Goal: Task Accomplishment & Management: Manage account settings

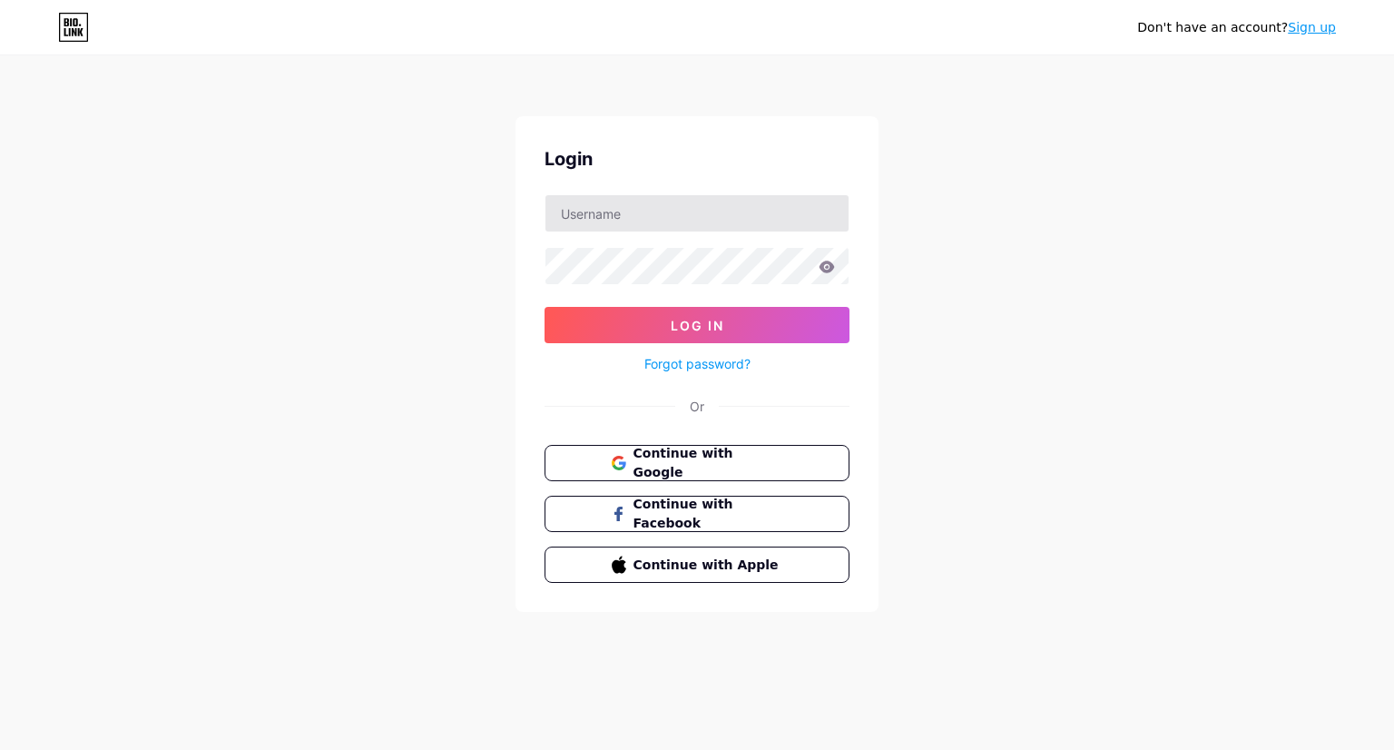
type input "[EMAIL_ADDRESS][DOMAIN_NAME]"
click at [823, 267] on icon at bounding box center [826, 266] width 15 height 12
click at [722, 290] on form "[EMAIL_ADDRESS][DOMAIN_NAME] Log In Forgot password?" at bounding box center [697, 284] width 305 height 181
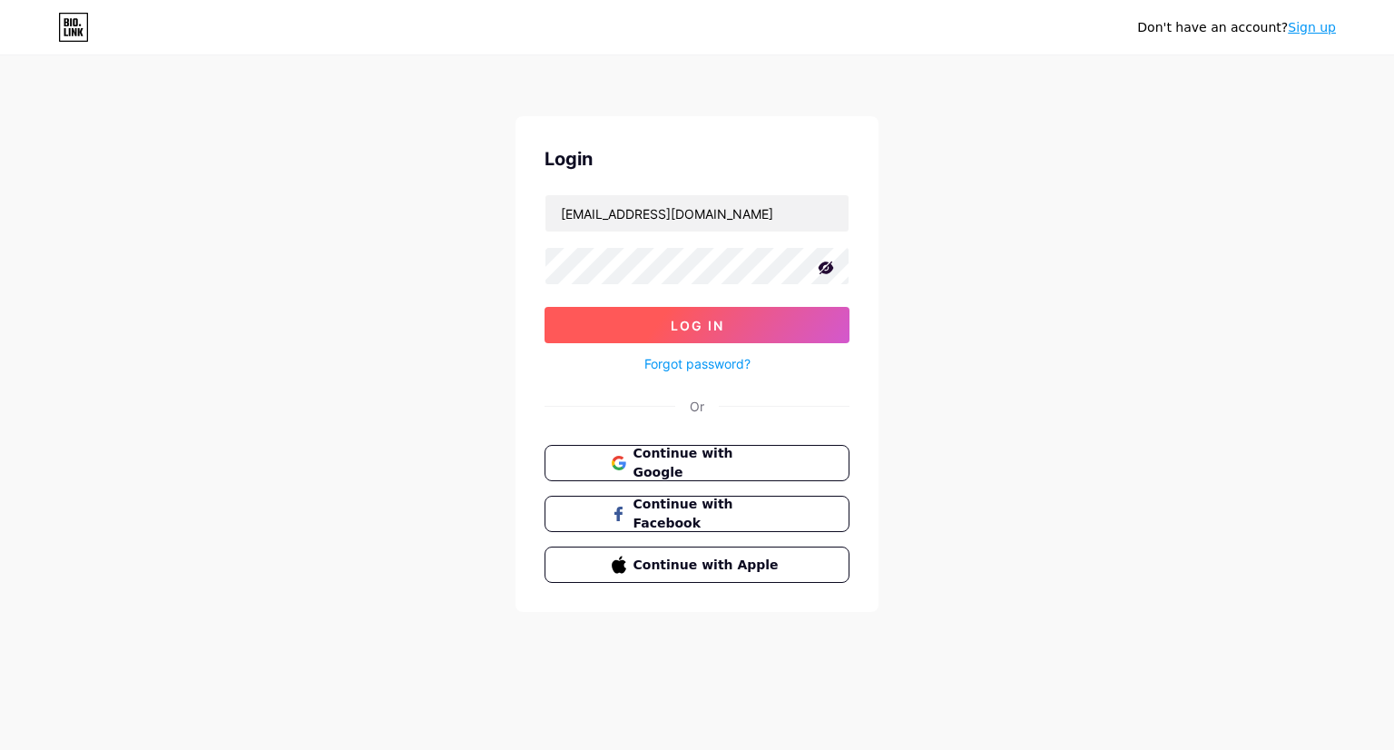
click at [701, 324] on span "Log In" at bounding box center [698, 325] width 54 height 15
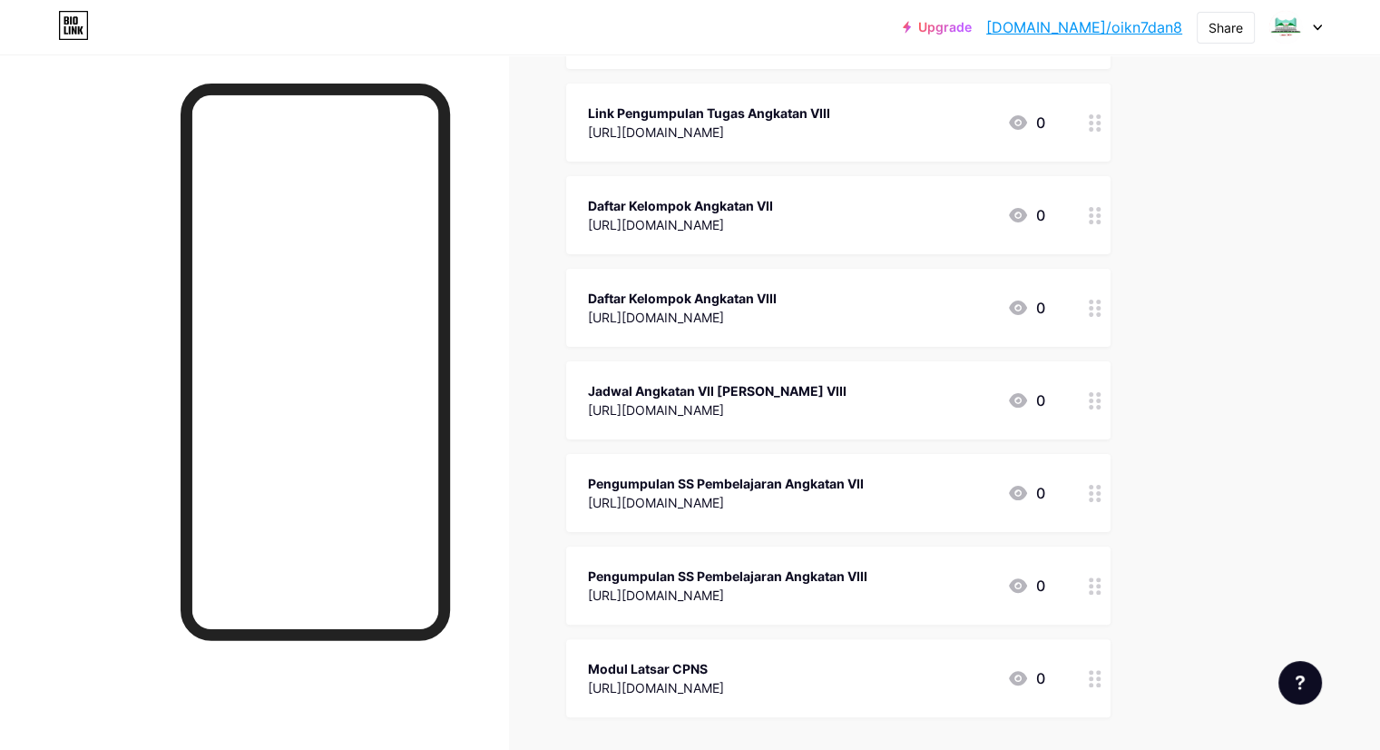
scroll to position [290, 0]
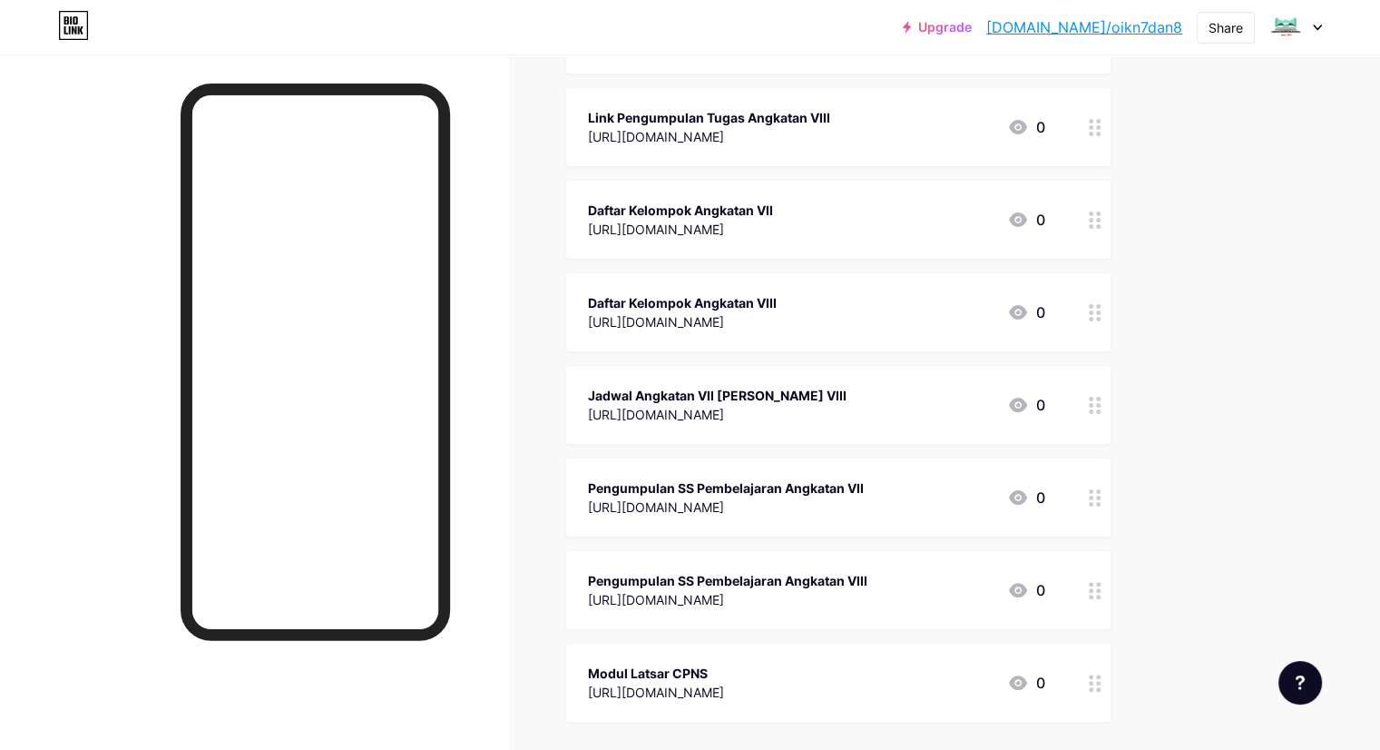
click at [778, 388] on div "Jadwal Angkatan VII [PERSON_NAME] VIII" at bounding box center [717, 395] width 259 height 19
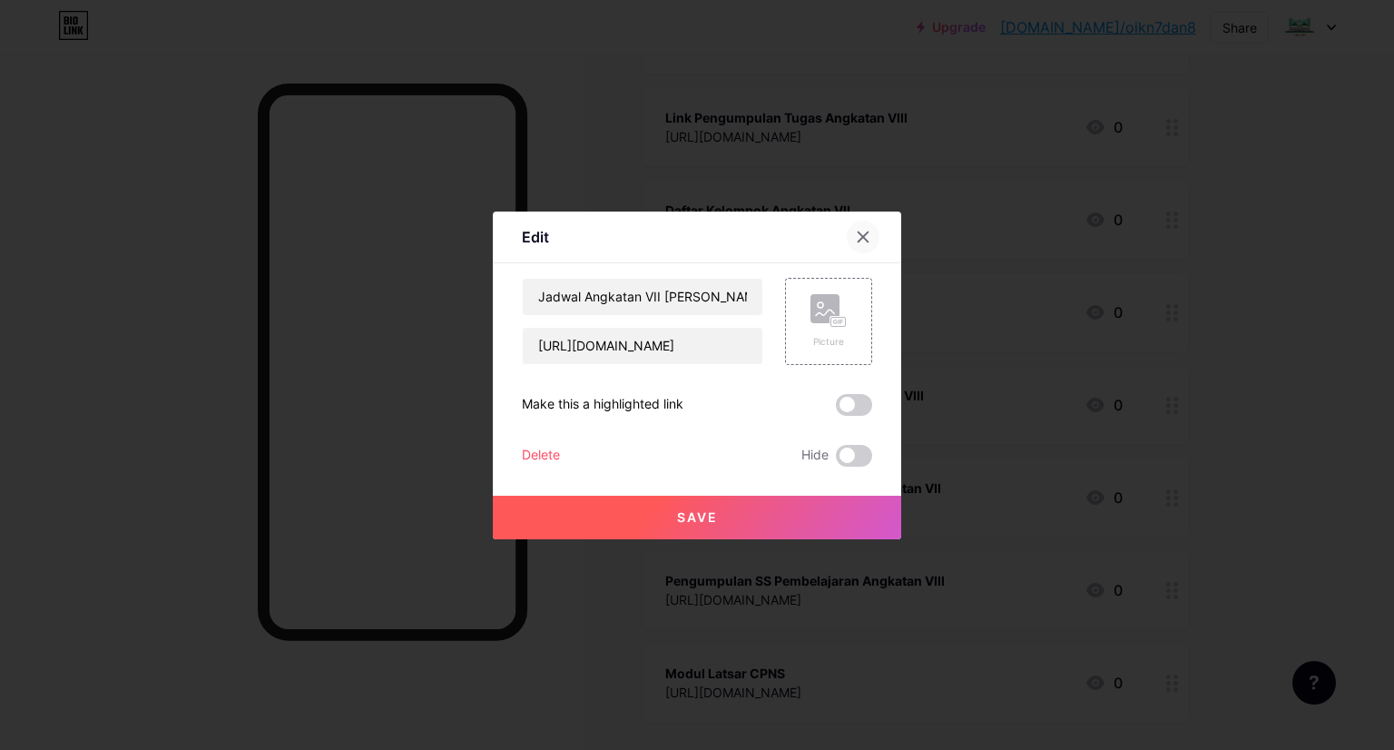
click at [865, 231] on div at bounding box center [863, 237] width 33 height 33
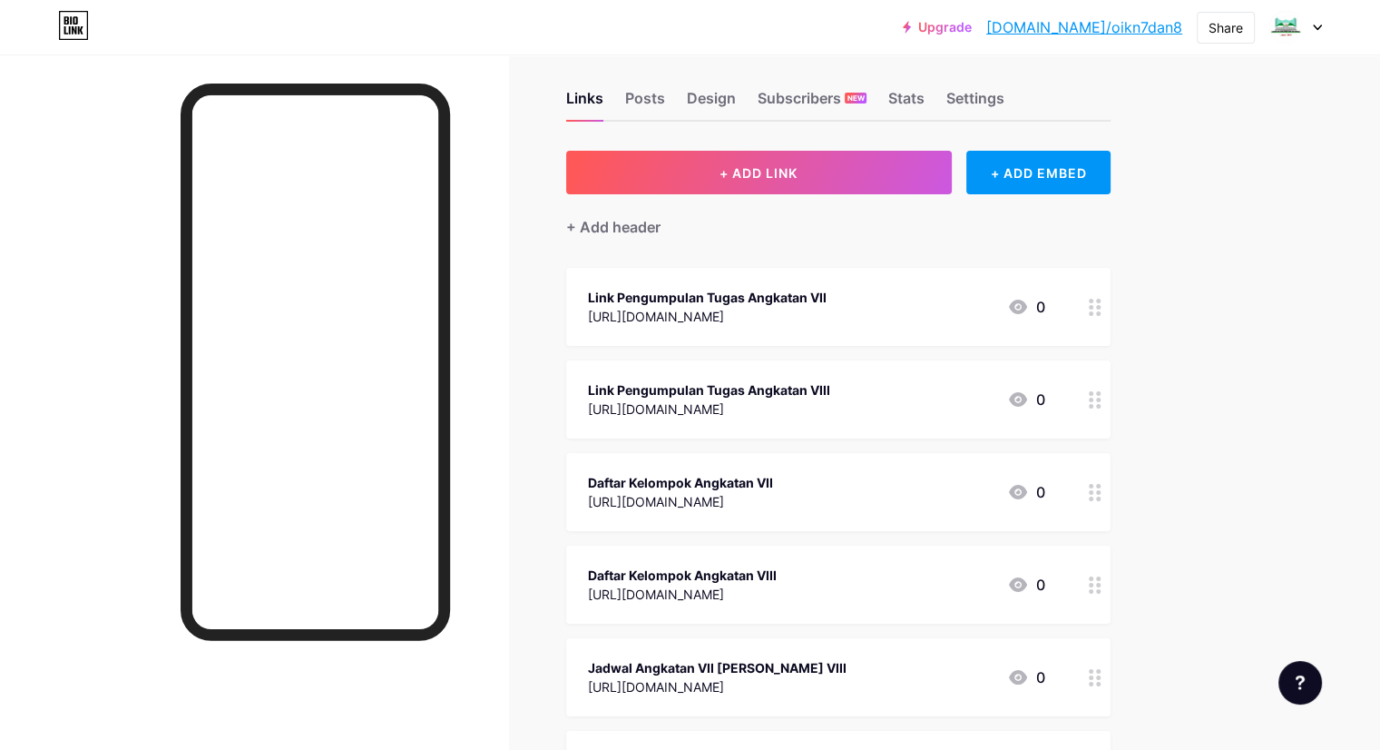
scroll to position [0, 0]
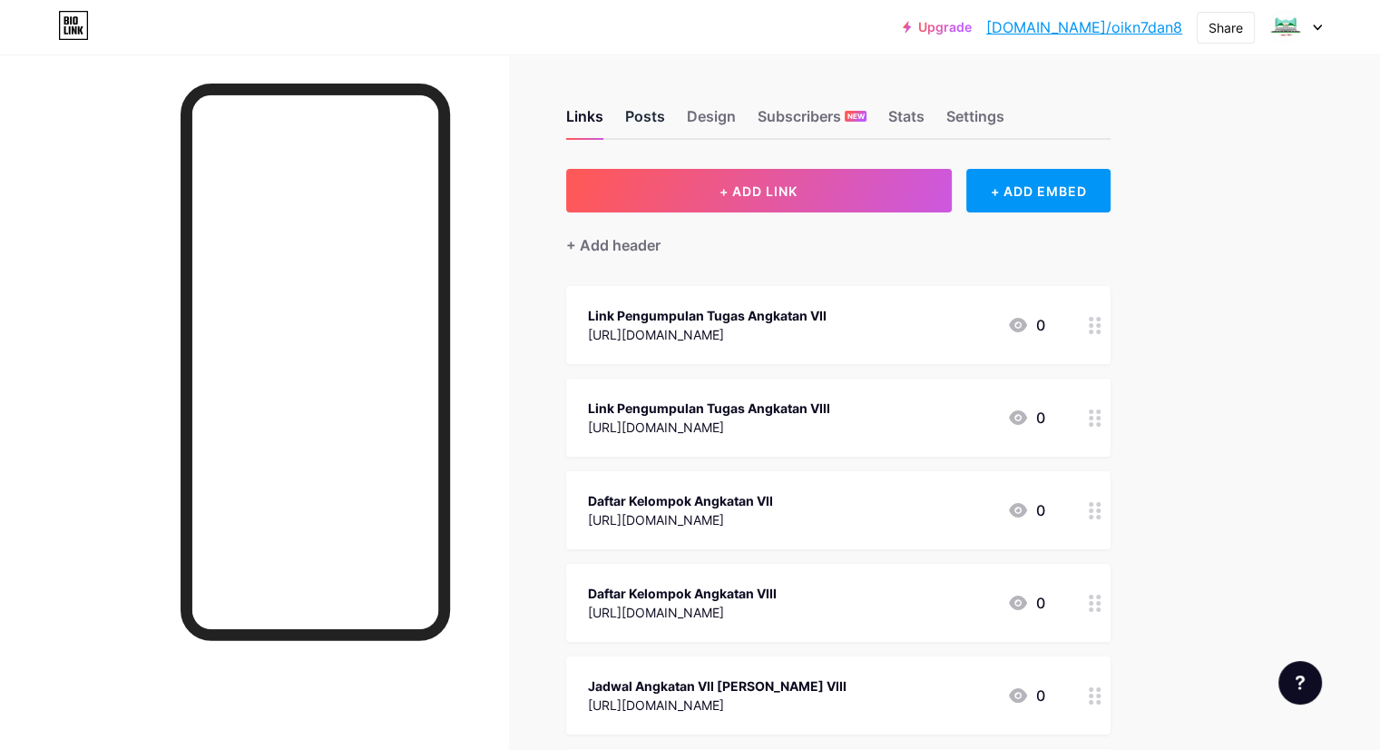
click at [665, 124] on div "Posts" at bounding box center [645, 121] width 40 height 33
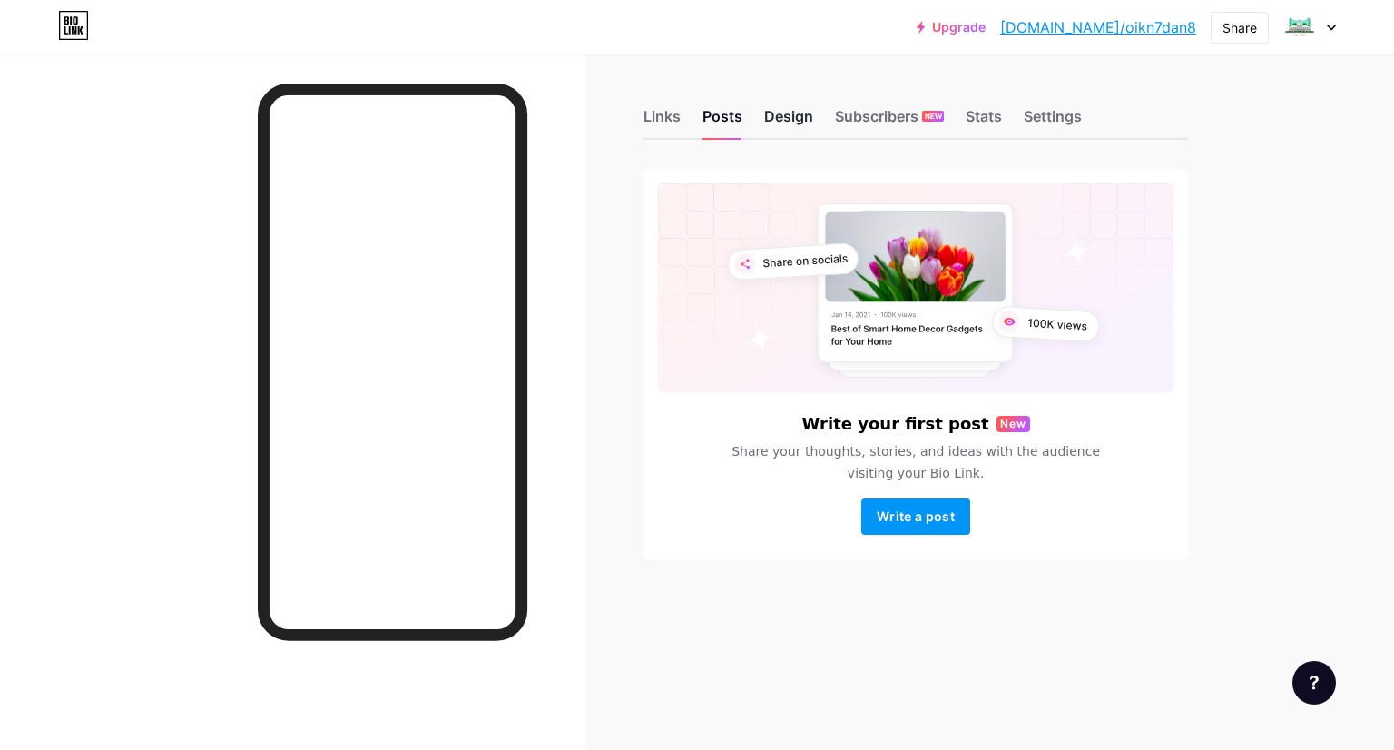
click at [781, 116] on div "Design" at bounding box center [788, 121] width 49 height 33
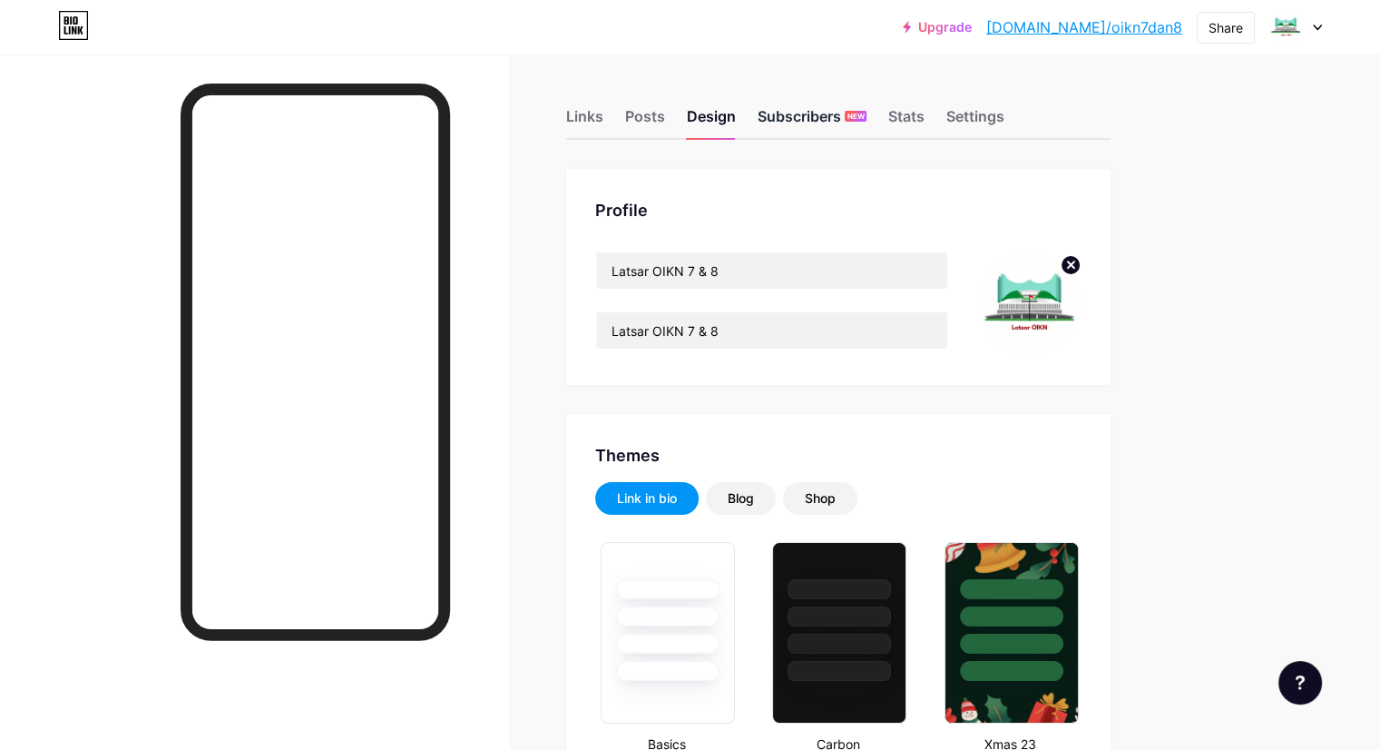
click at [867, 112] on div "Subscribers NEW" at bounding box center [812, 121] width 109 height 33
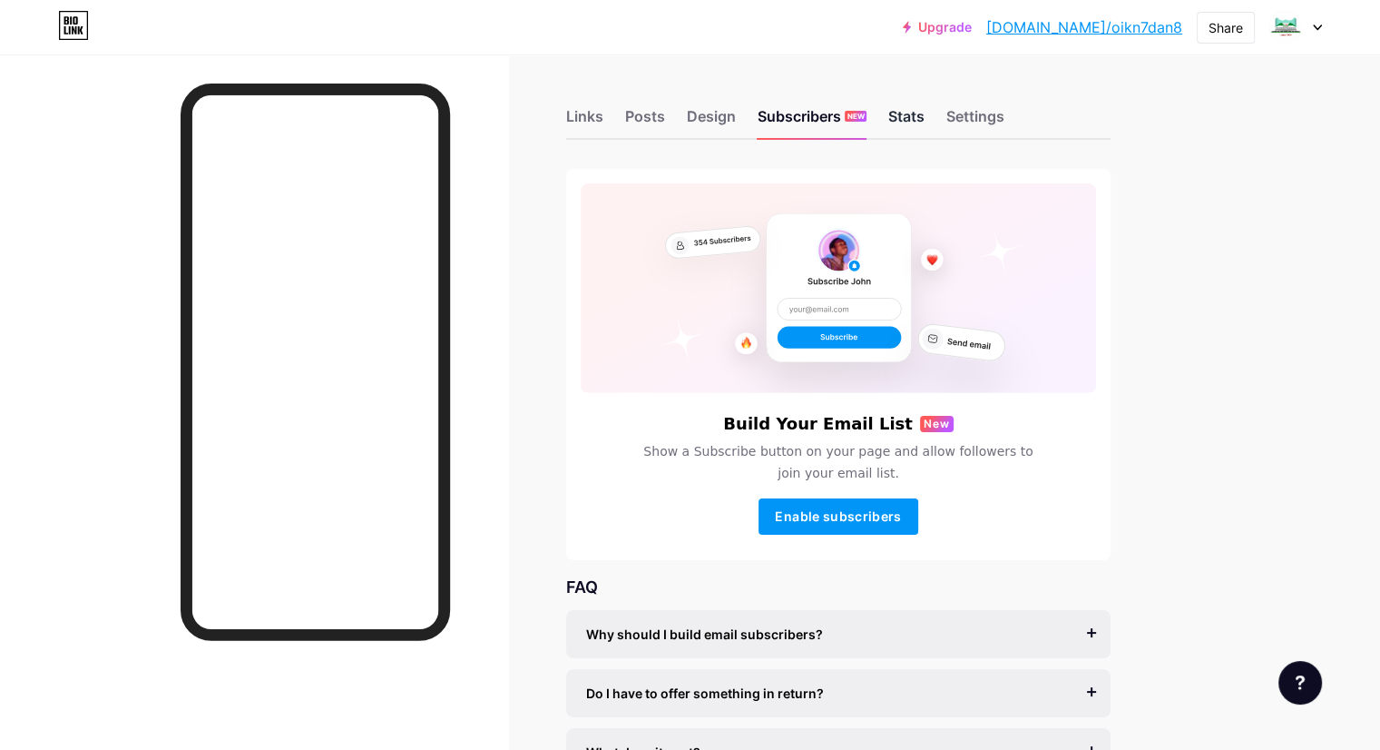
click at [925, 113] on div "Stats" at bounding box center [906, 121] width 36 height 33
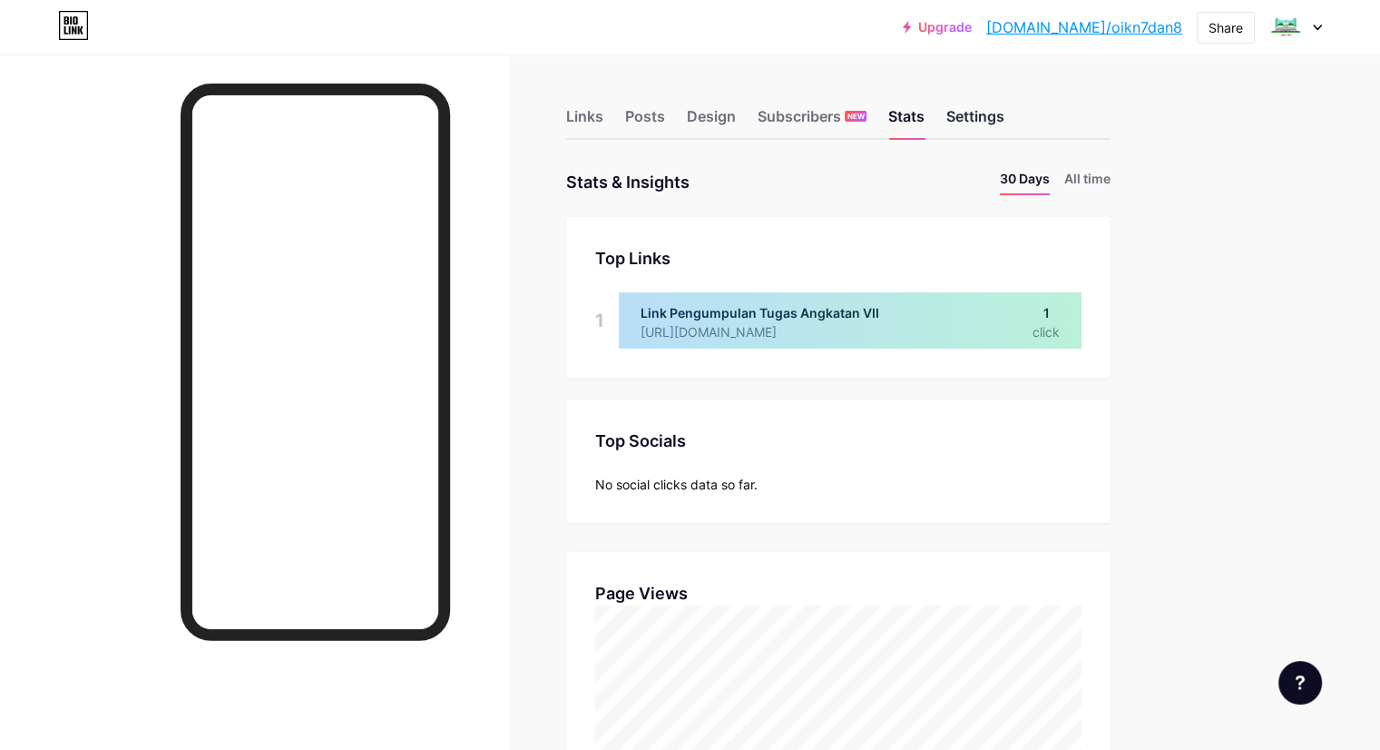
scroll to position [749, 1379]
click at [1005, 113] on div "Settings" at bounding box center [976, 121] width 58 height 33
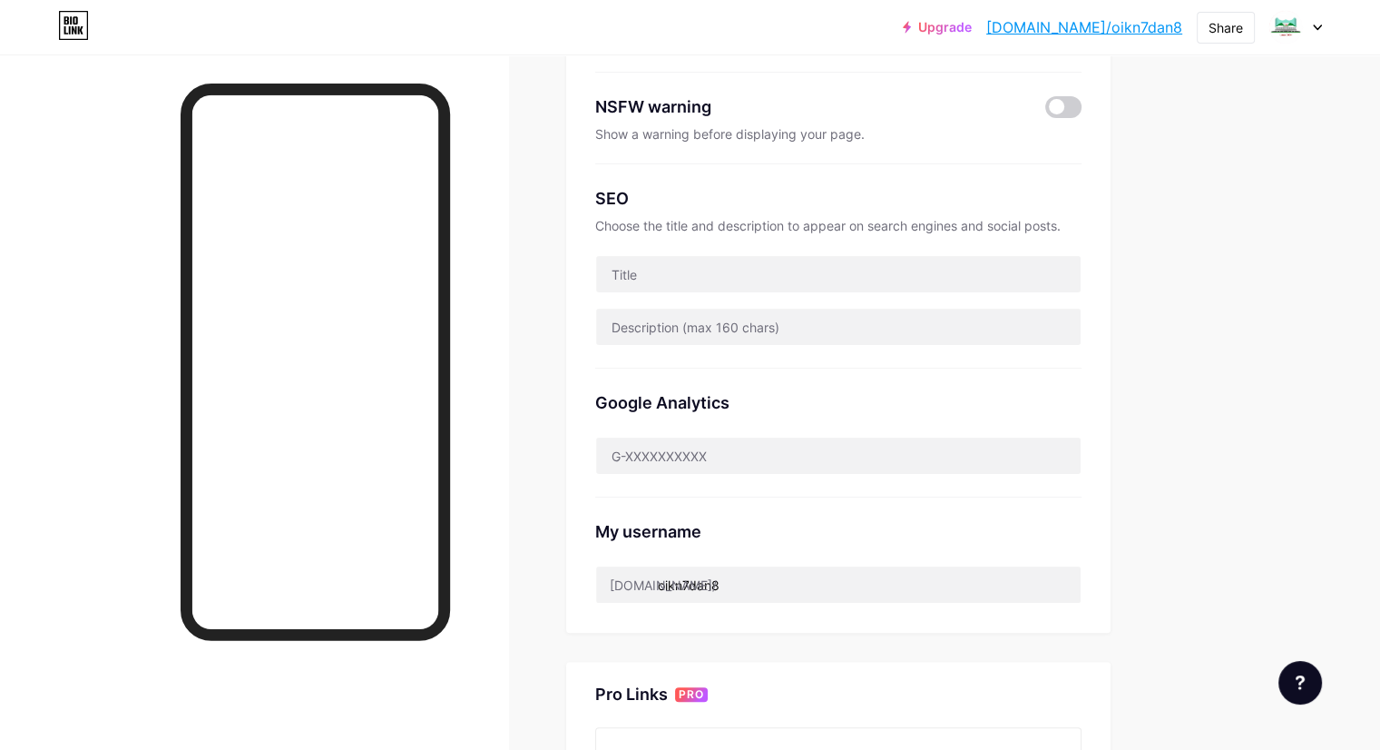
scroll to position [545, 0]
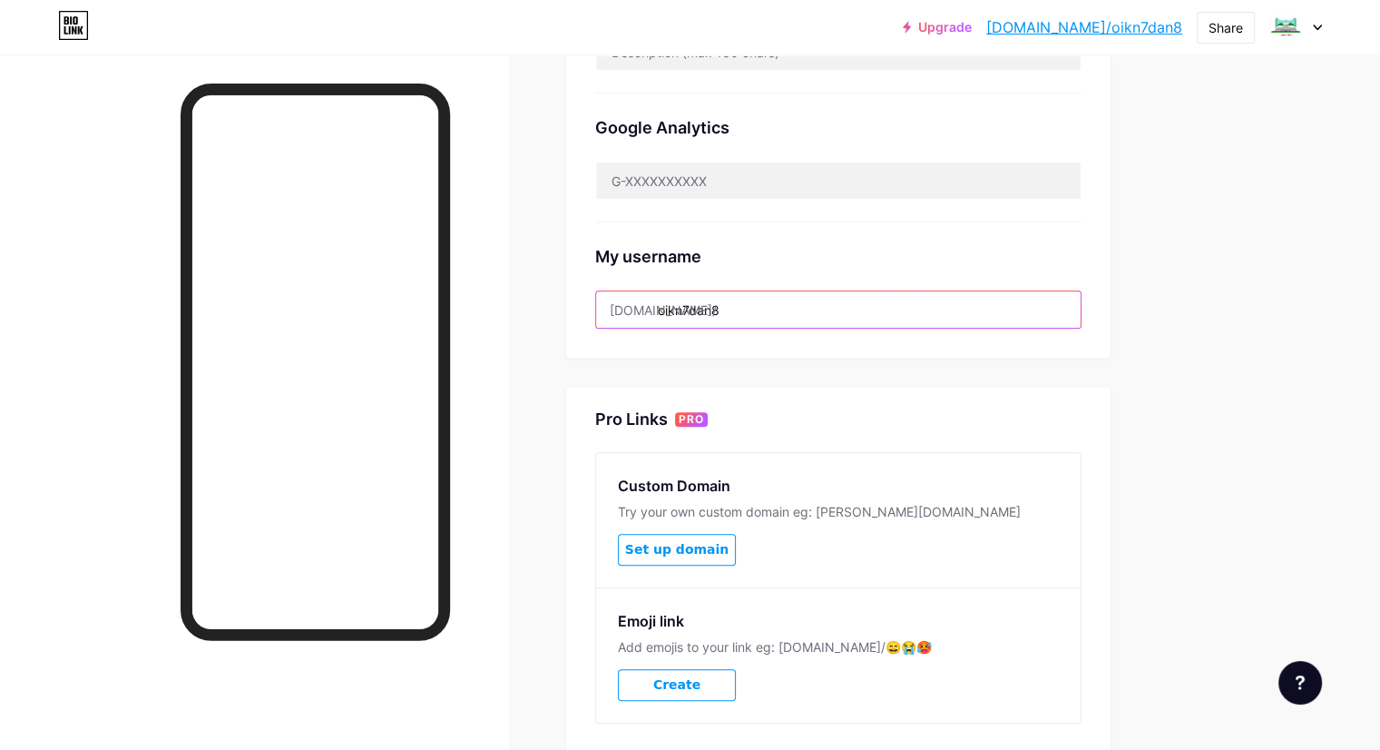
drag, startPoint x: 843, startPoint y: 303, endPoint x: 623, endPoint y: 316, distance: 220.0
click at [623, 316] on div "Links Posts Design Subscribers NEW Stats Settings Preferred link This is an aes…" at bounding box center [593, 193] width 1187 height 1367
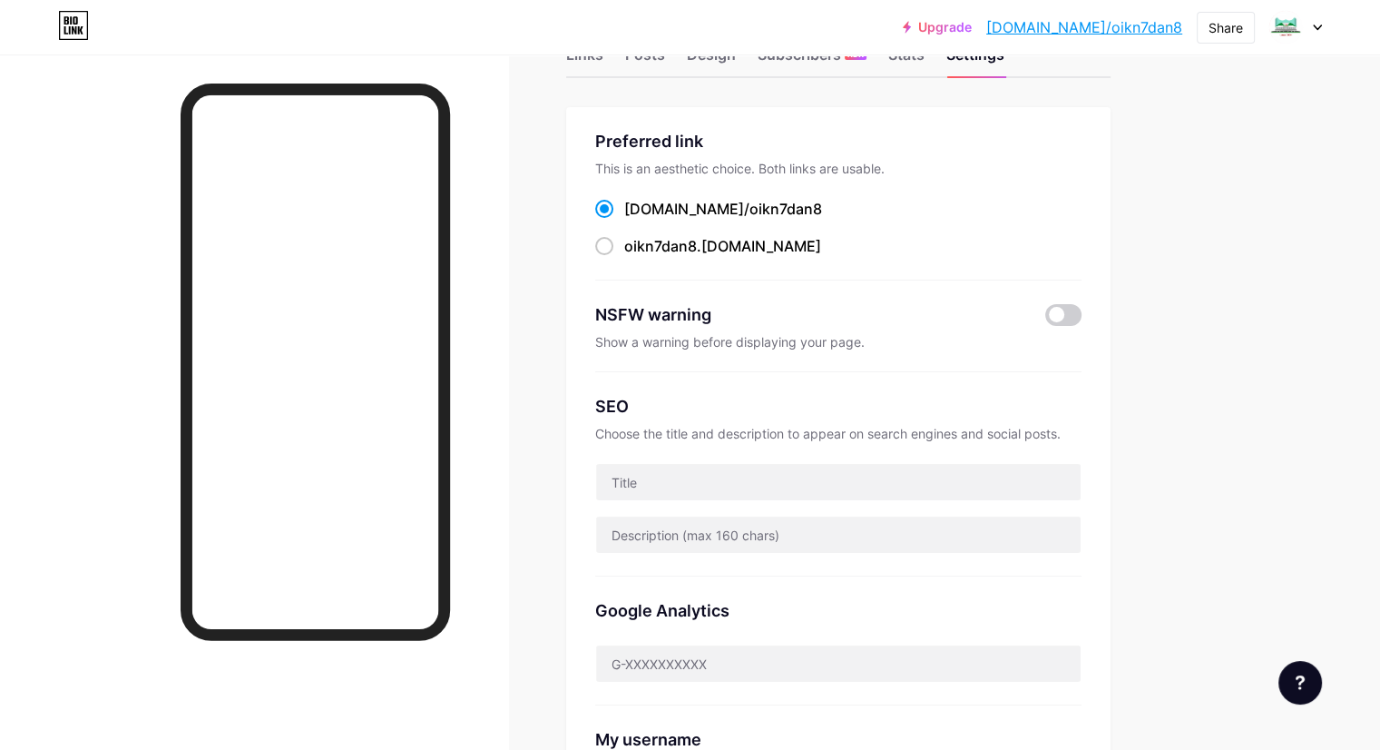
scroll to position [0, 0]
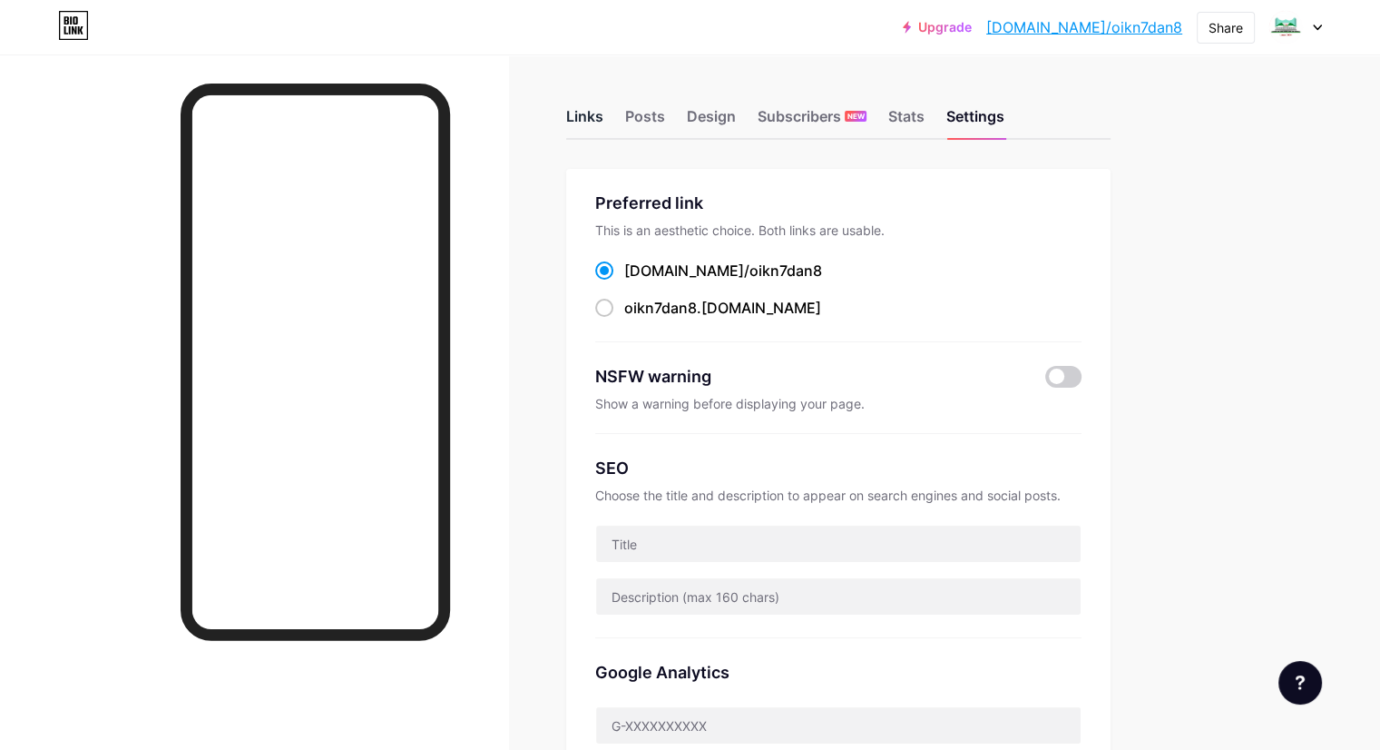
click at [603, 111] on div "Links" at bounding box center [584, 121] width 37 height 33
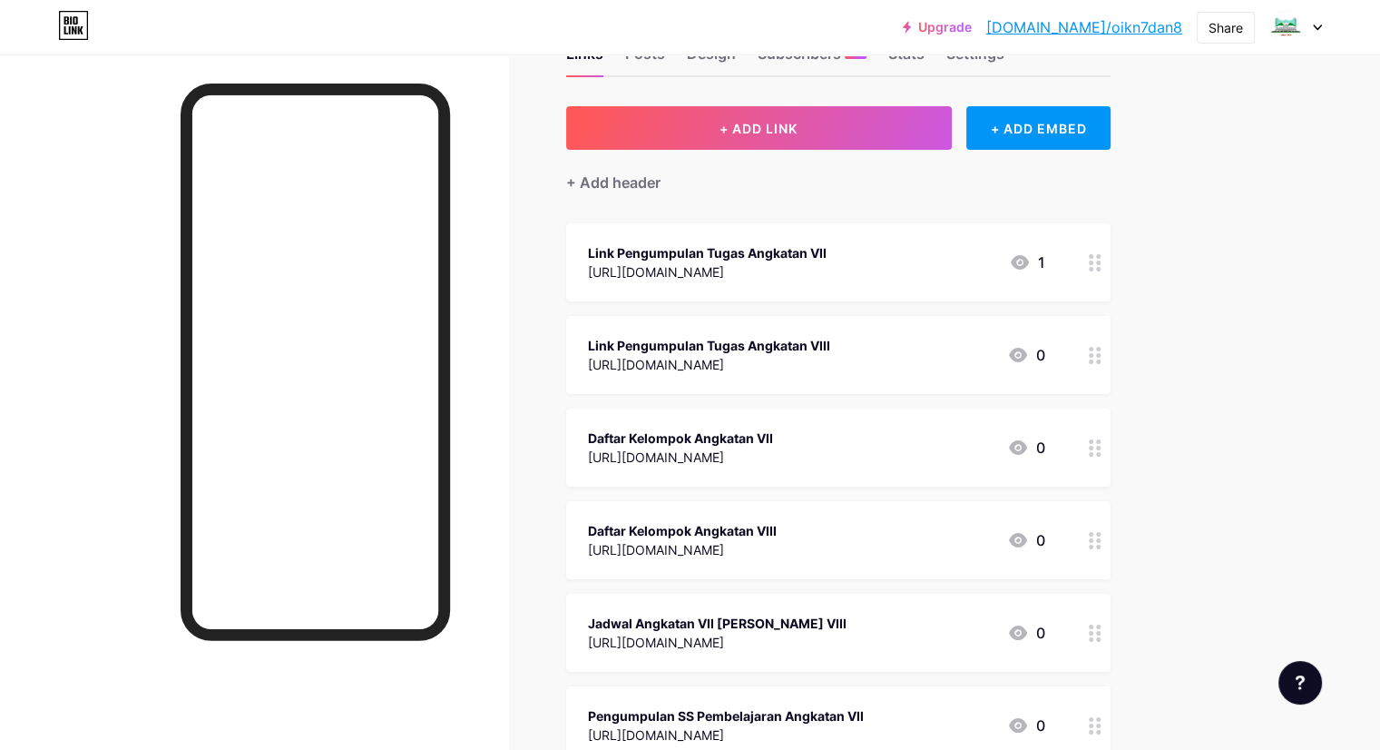
scroll to position [363, 0]
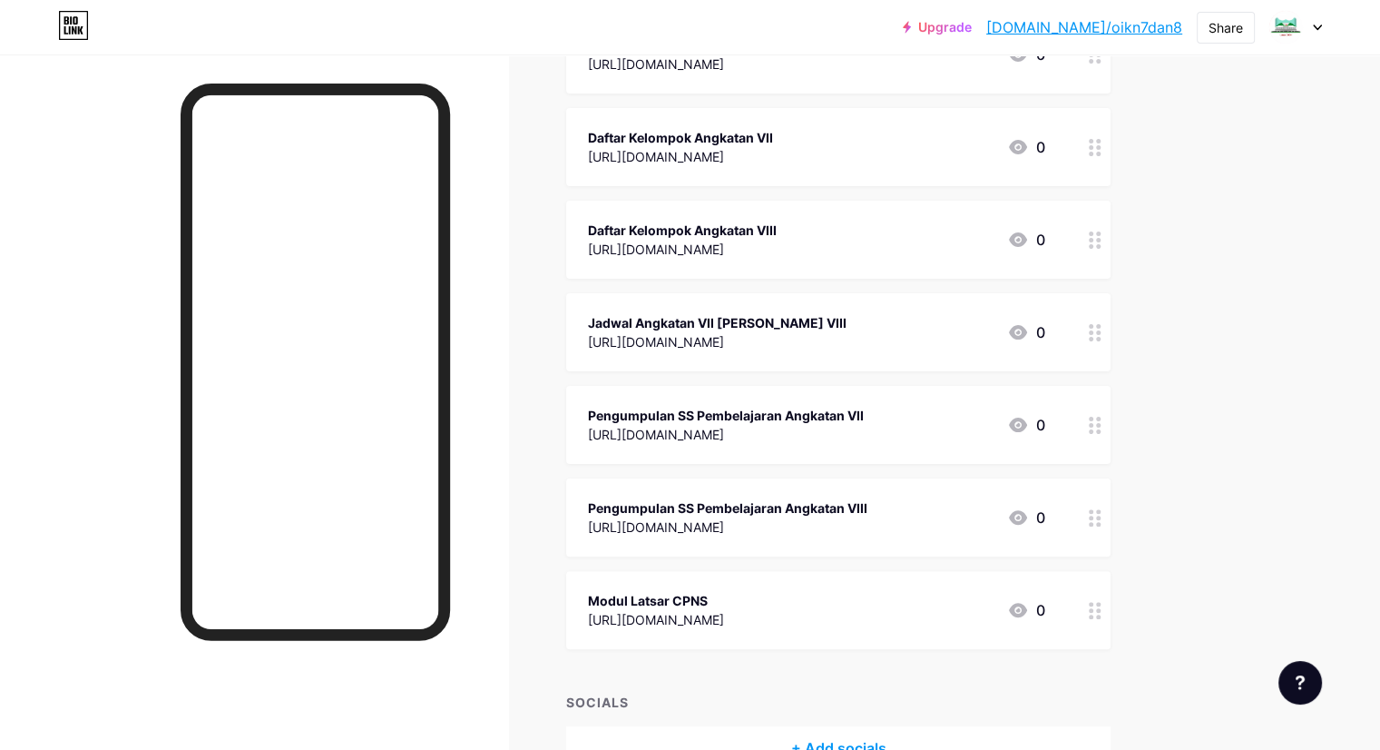
click at [1111, 337] on div at bounding box center [1095, 332] width 31 height 78
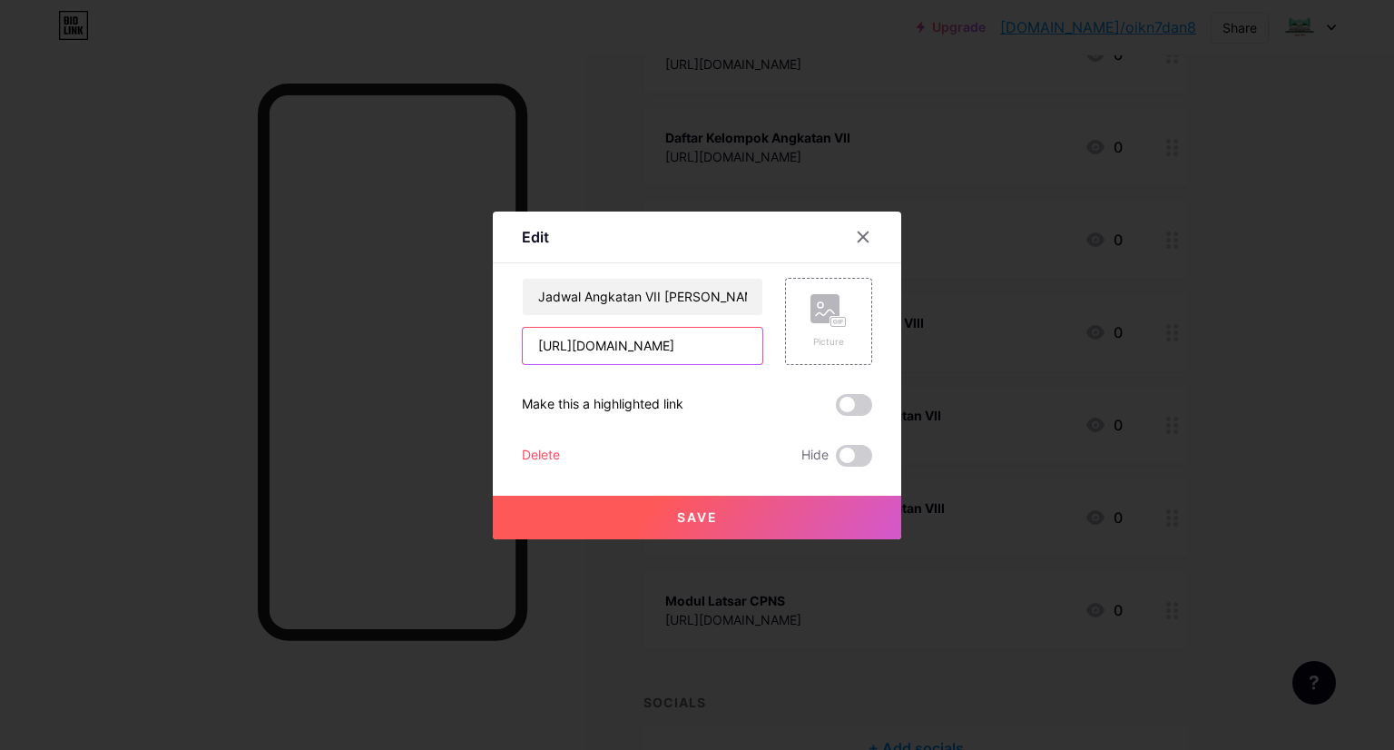
click at [708, 346] on input "[URL][DOMAIN_NAME]" at bounding box center [643, 346] width 240 height 36
click at [707, 509] on span "Save" at bounding box center [697, 516] width 41 height 15
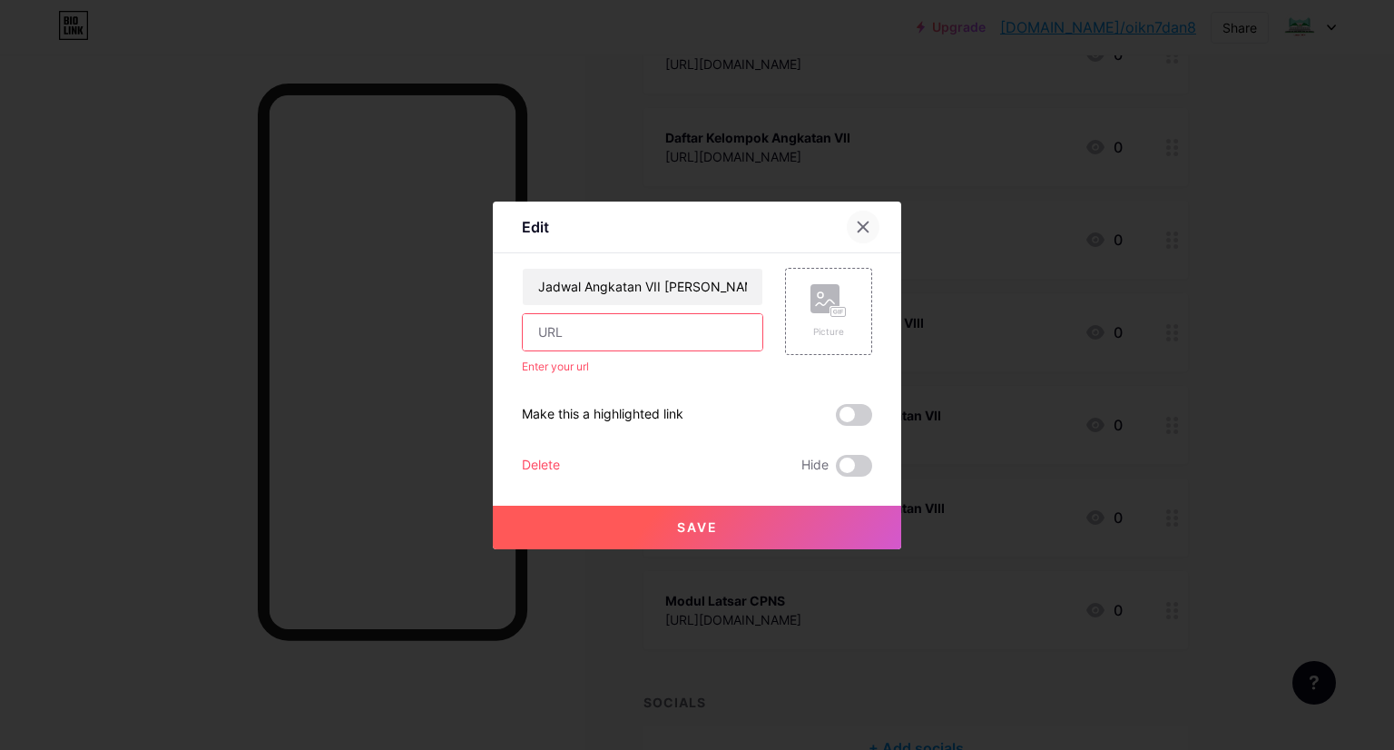
click at [862, 221] on icon at bounding box center [863, 227] width 15 height 15
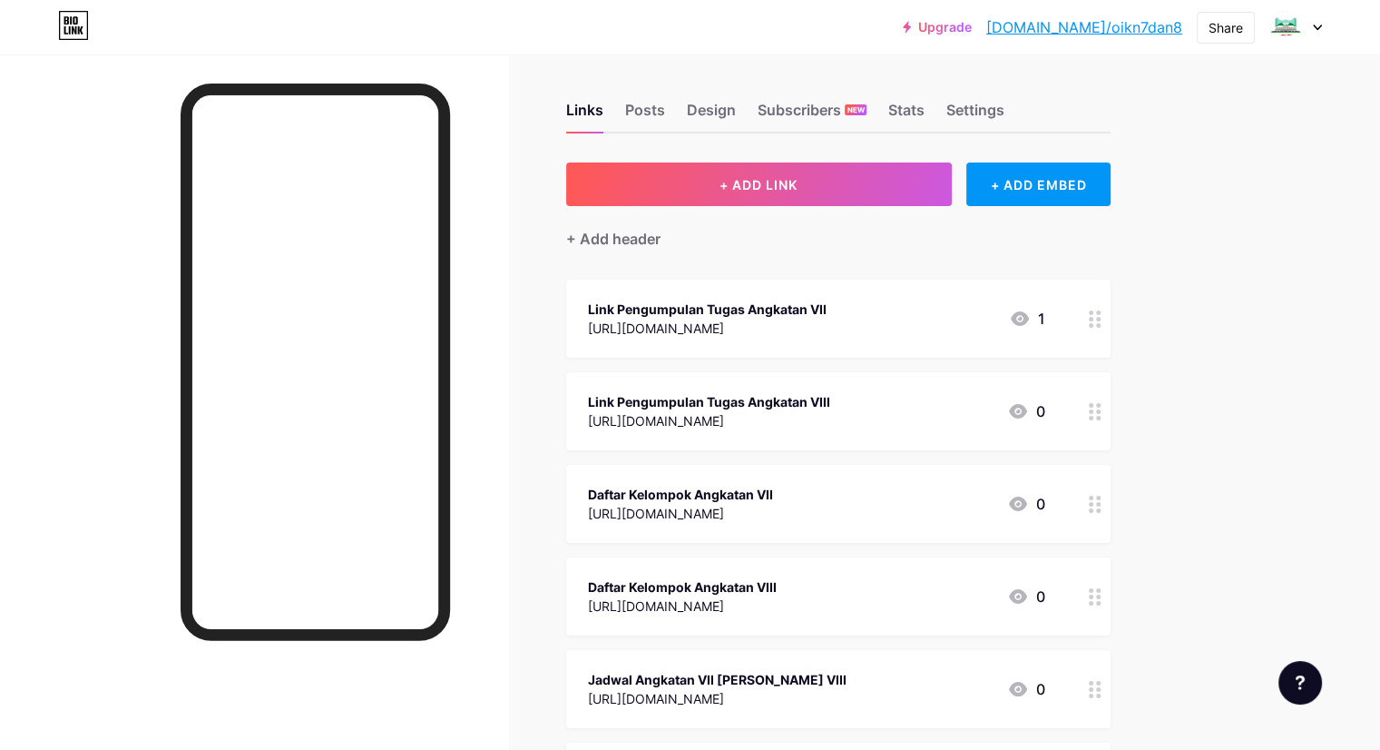
scroll to position [0, 0]
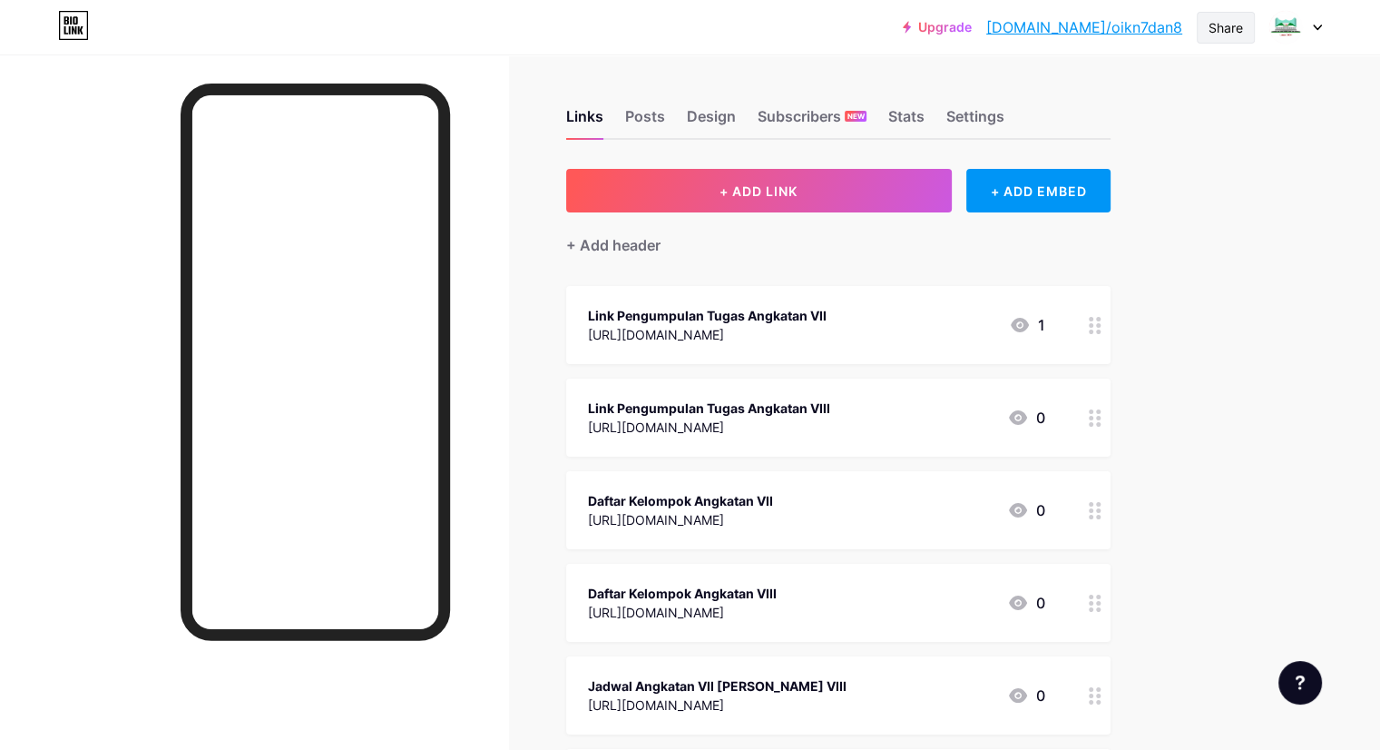
click at [1225, 25] on div "Share" at bounding box center [1226, 27] width 34 height 19
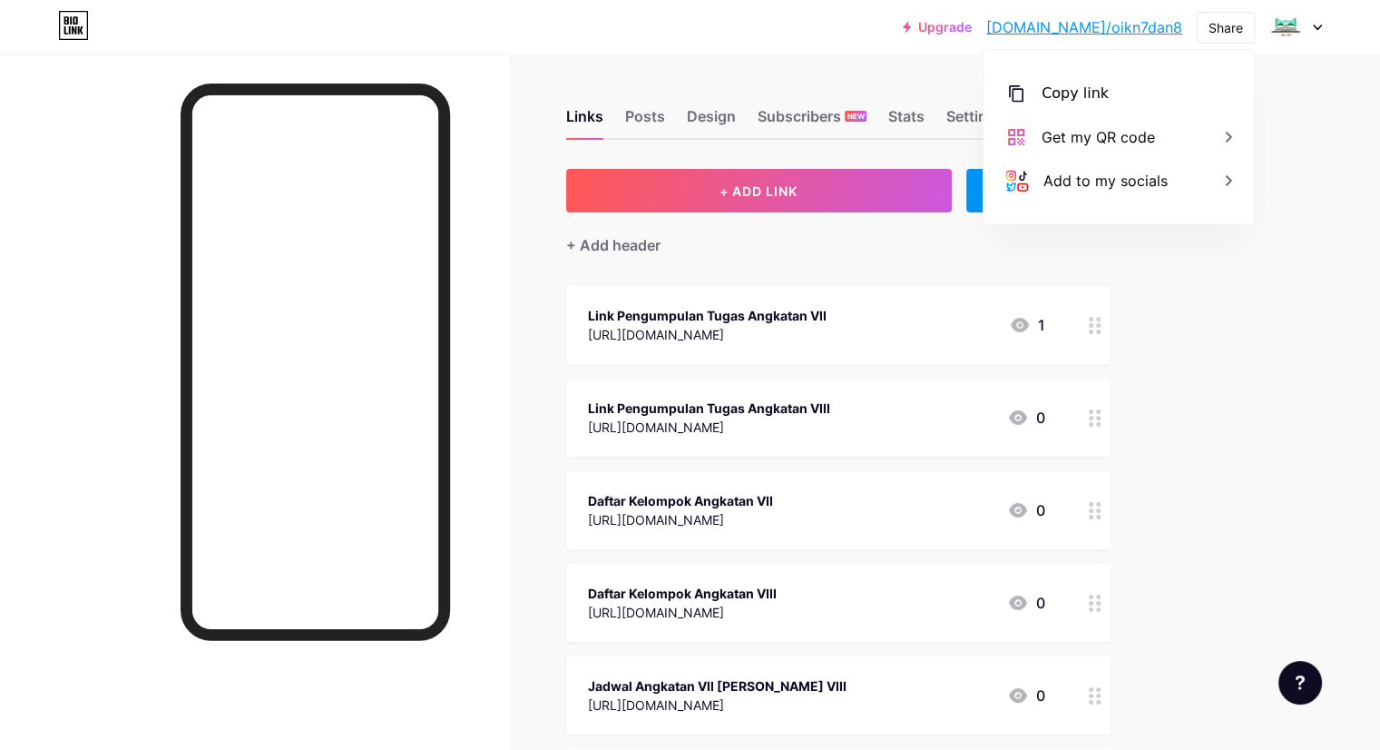
click at [1337, 149] on div "Upgrade [DOMAIN_NAME]/oikn7d... [DOMAIN_NAME]/oikn7dan8 Share Copy link [URL][D…" at bounding box center [690, 611] width 1380 height 1223
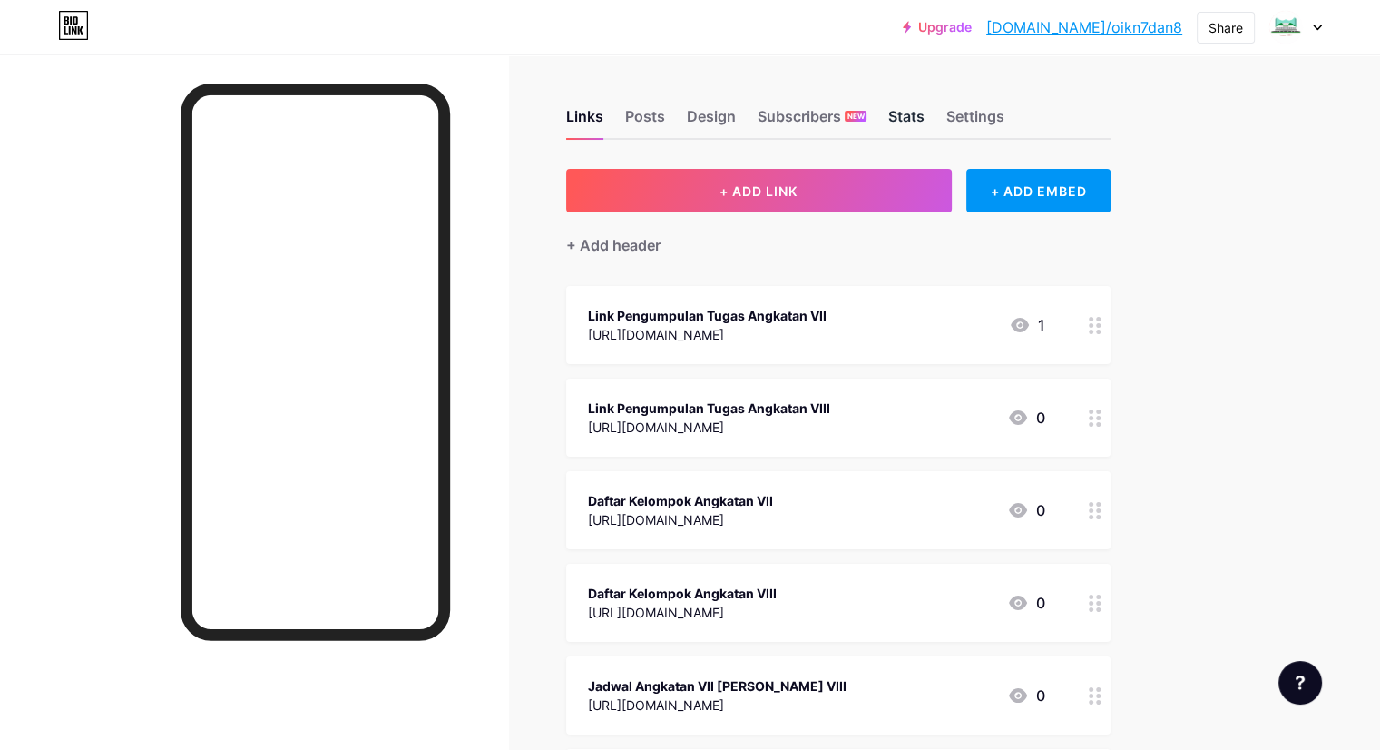
click at [925, 111] on div "Stats" at bounding box center [906, 121] width 36 height 33
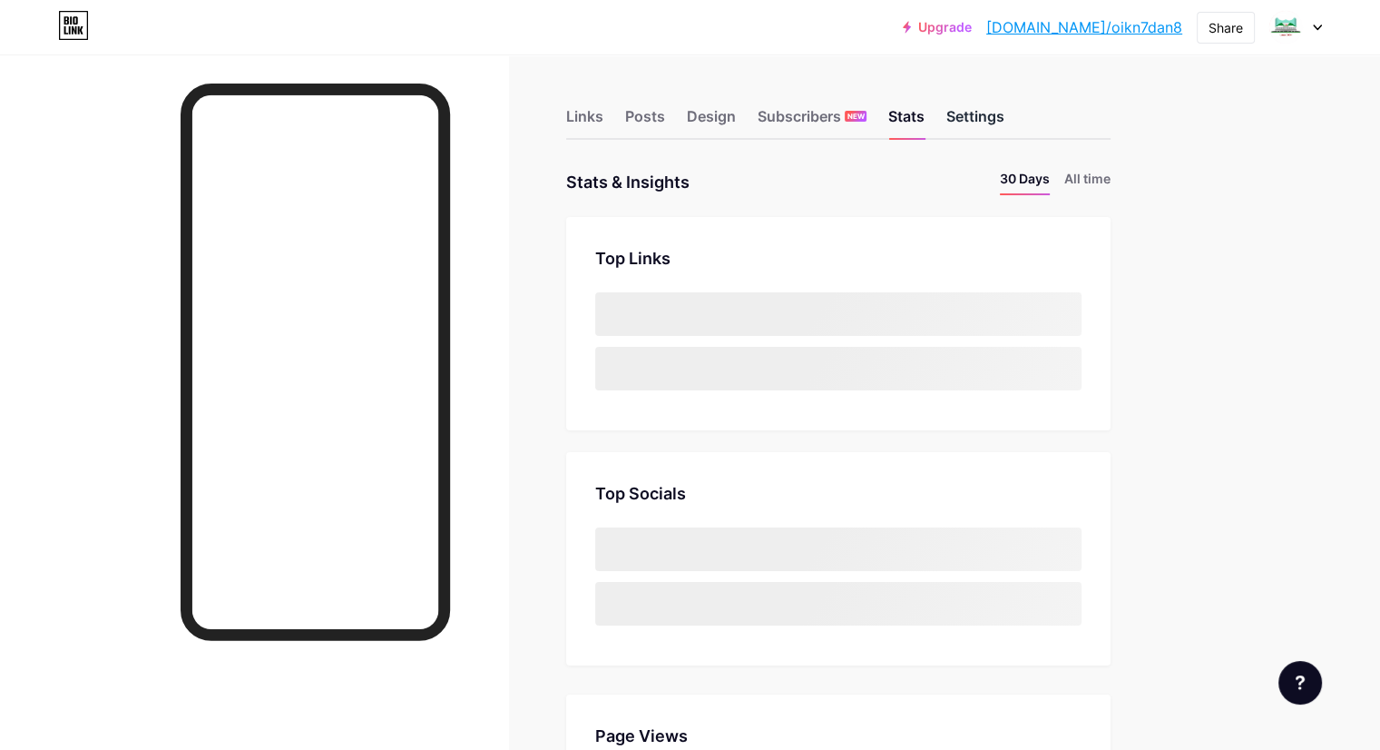
click at [1005, 110] on div "Settings" at bounding box center [976, 121] width 58 height 33
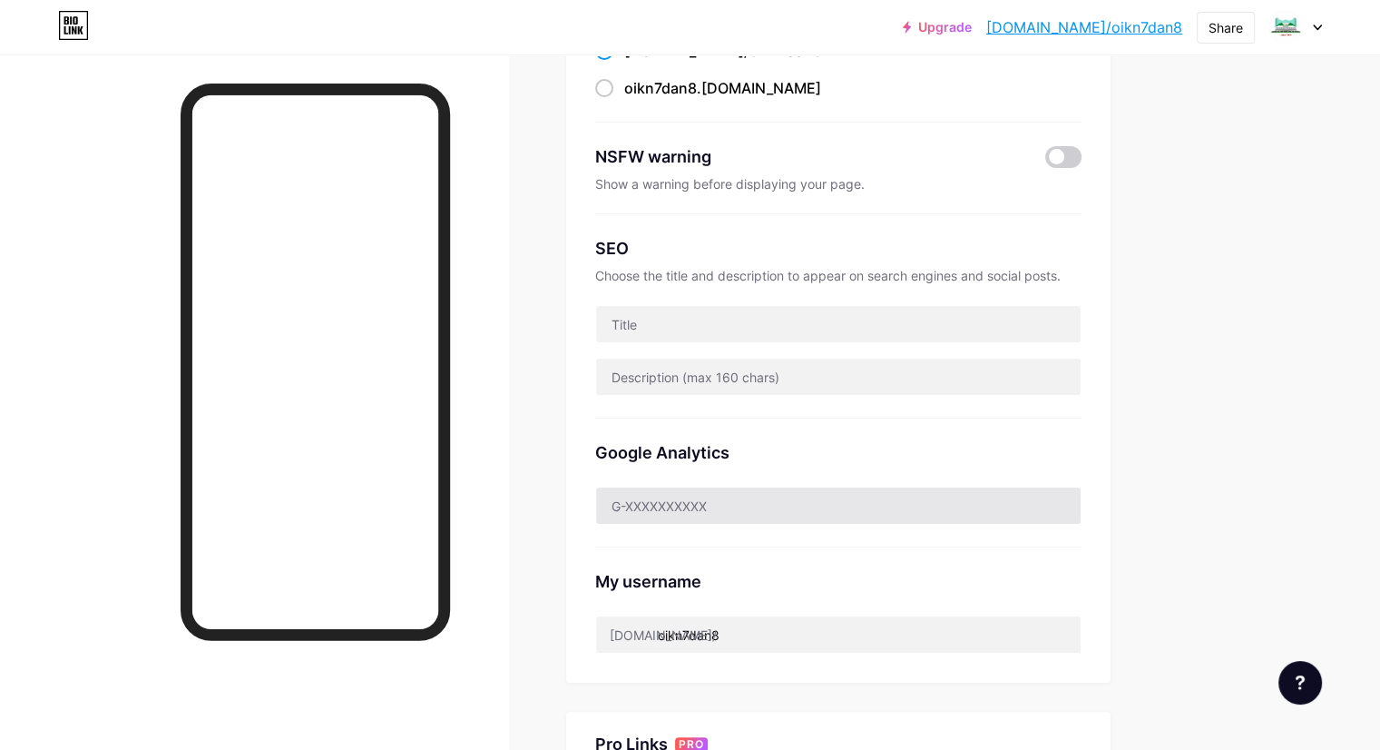
scroll to position [454, 0]
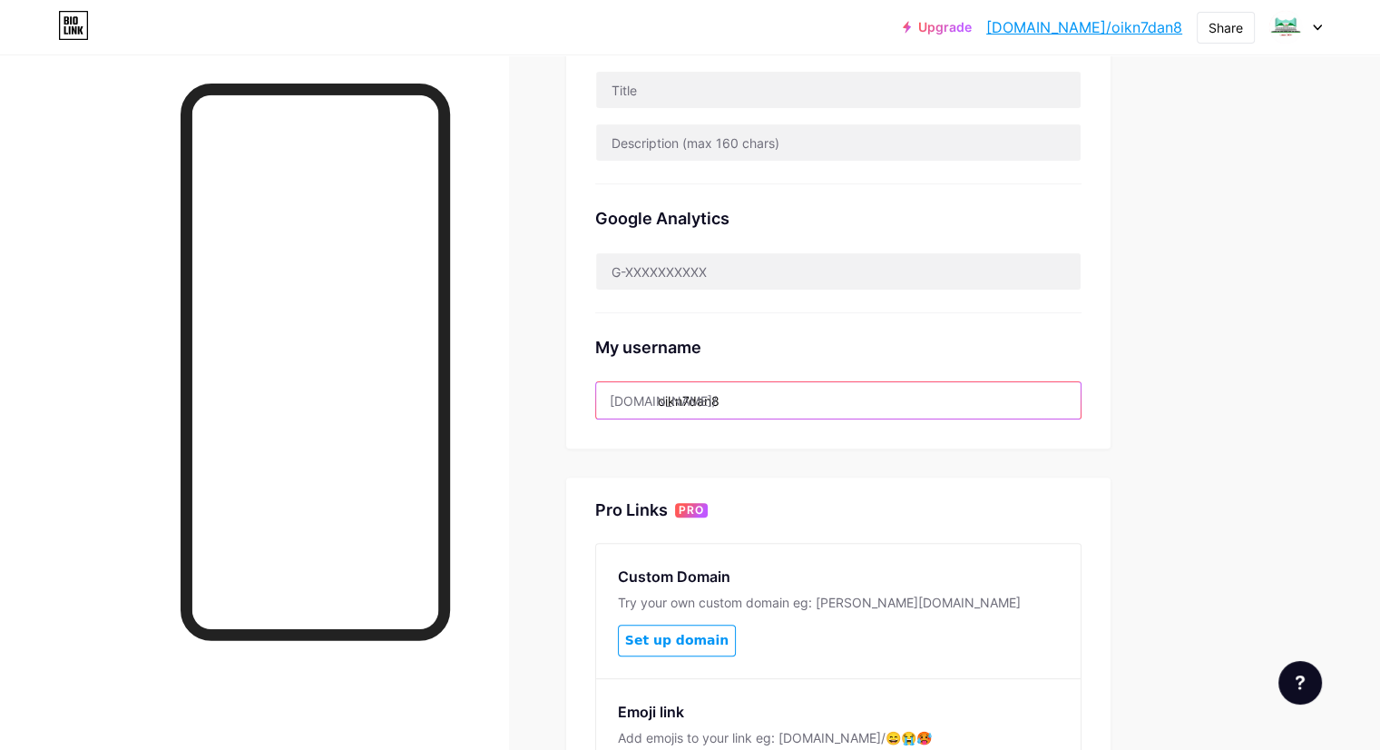
drag, startPoint x: 686, startPoint y: 400, endPoint x: 714, endPoint y: 400, distance: 28.1
click at [714, 400] on div "[DOMAIN_NAME]/ oikn7dan8" at bounding box center [838, 400] width 486 height 38
drag, startPoint x: 839, startPoint y: 407, endPoint x: 690, endPoint y: 402, distance: 148.9
click at [690, 402] on div "[DOMAIN_NAME]/ oikn7dan8" at bounding box center [838, 400] width 486 height 38
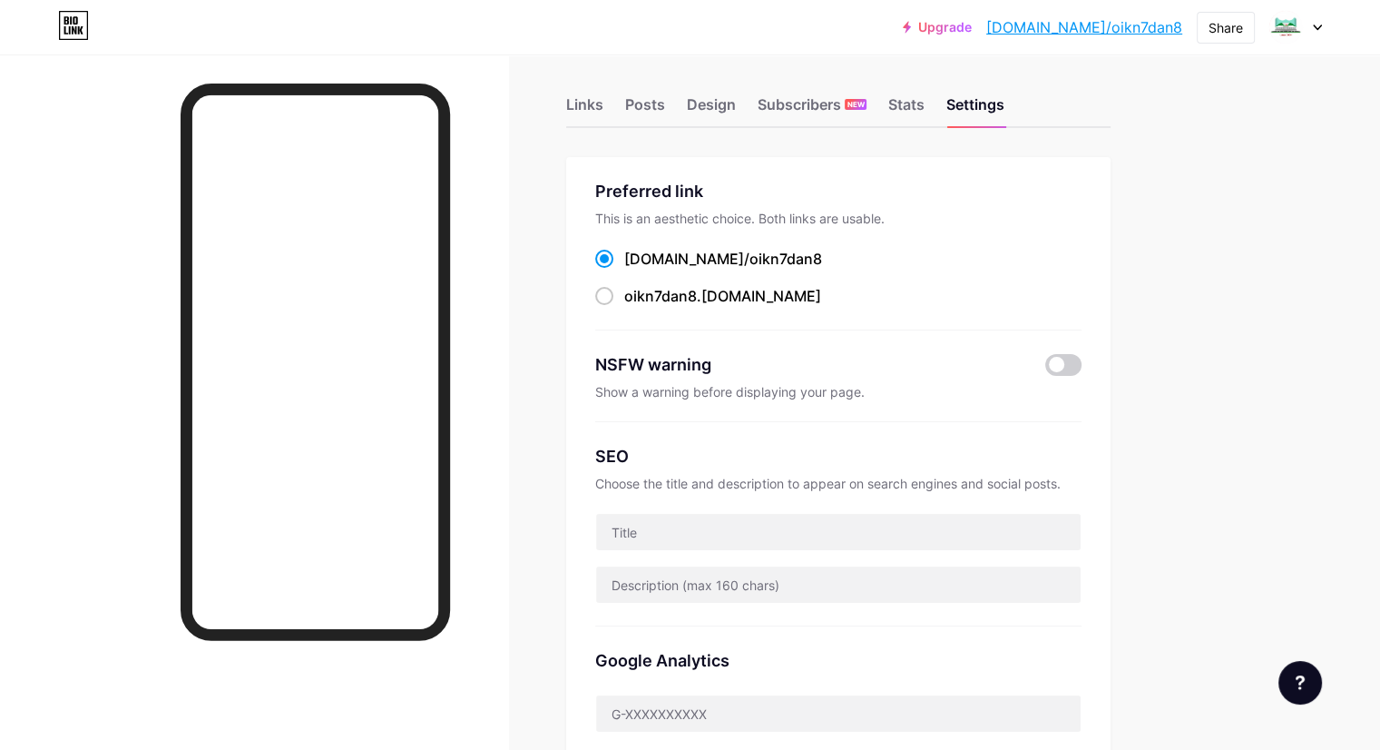
scroll to position [0, 0]
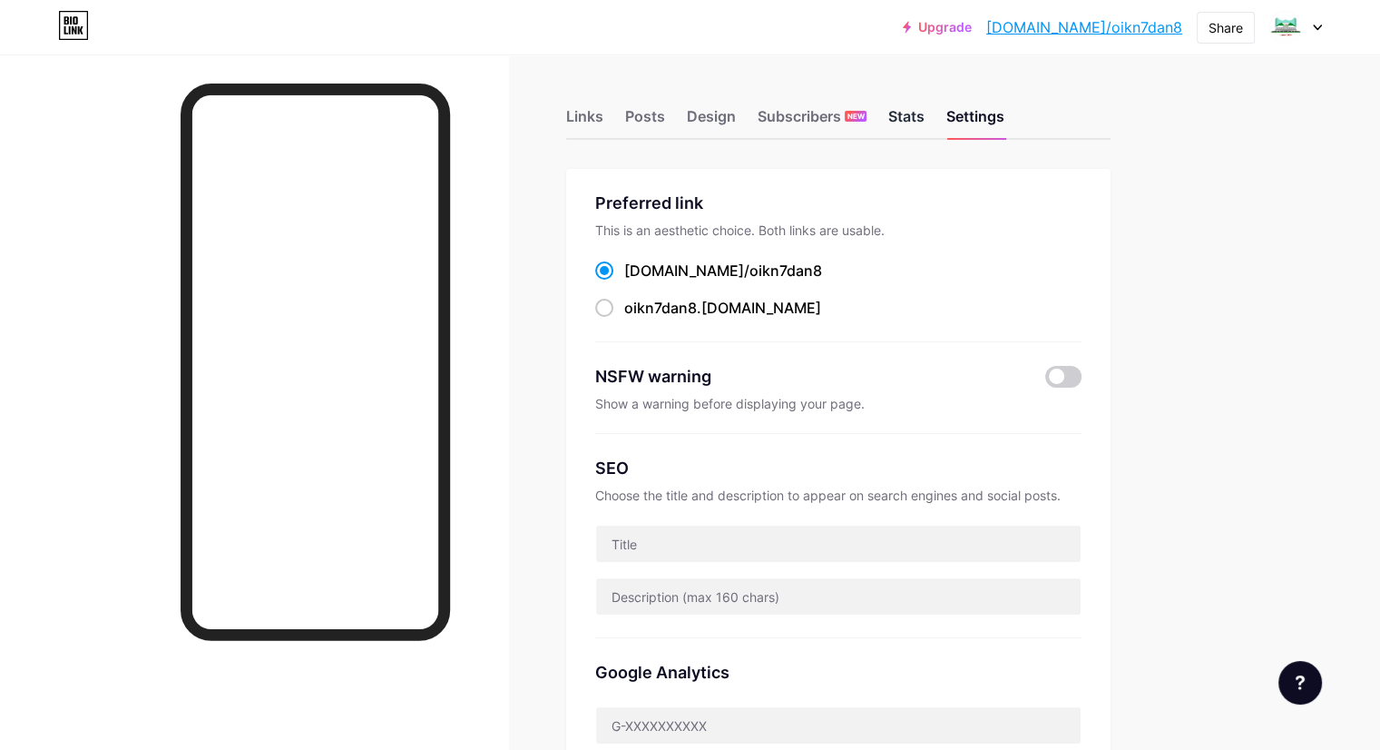
click at [925, 110] on div "Stats" at bounding box center [906, 121] width 36 height 33
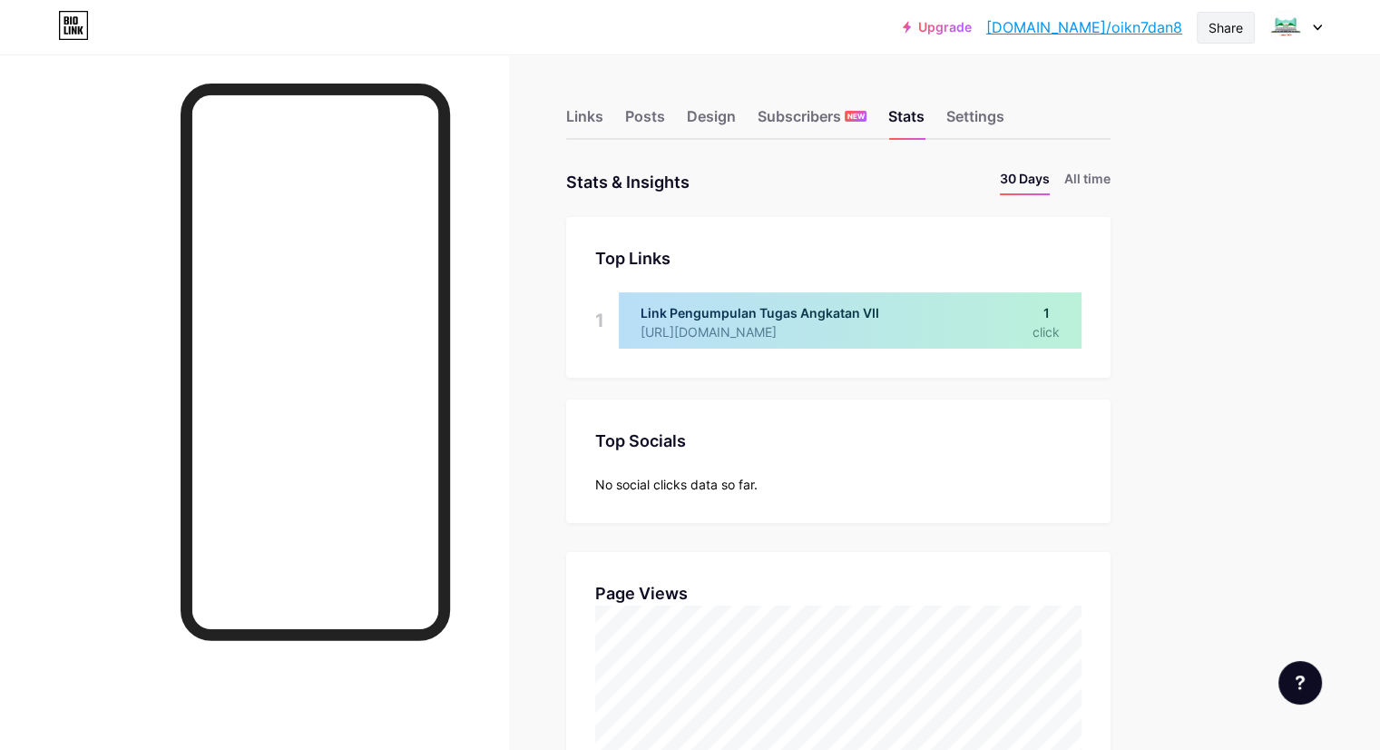
scroll to position [749, 1379]
click at [1230, 23] on div "Share" at bounding box center [1226, 27] width 34 height 19
click at [1172, 88] on div "Copy link" at bounding box center [1119, 94] width 270 height 44
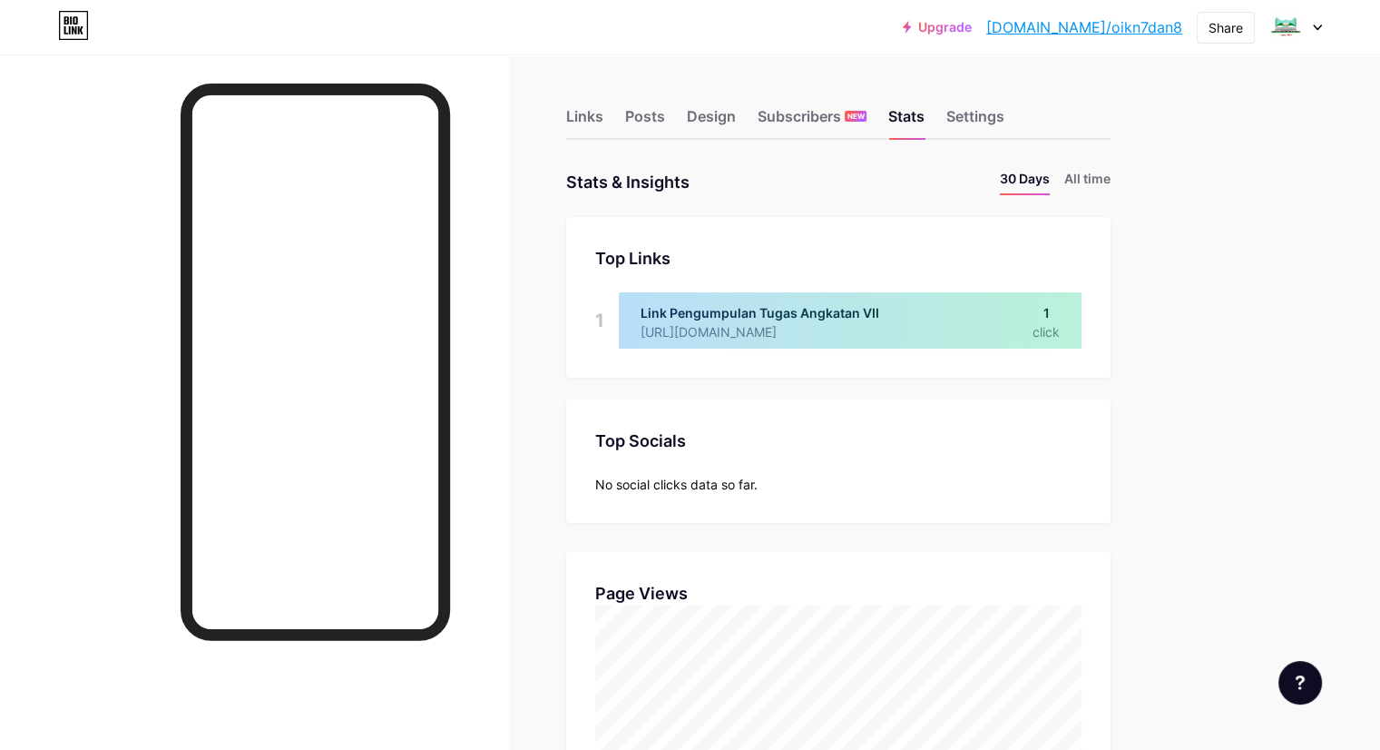
click at [1311, 24] on div at bounding box center [1296, 27] width 53 height 33
